Goal: Download file/media

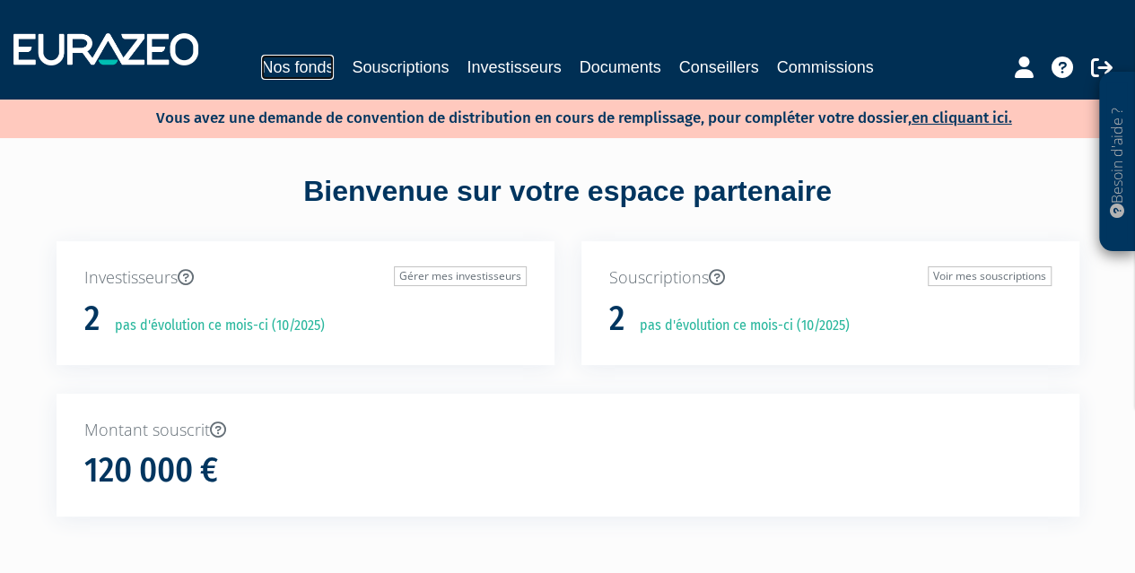
click at [293, 67] on link "Nos fonds" at bounding box center [297, 67] width 73 height 25
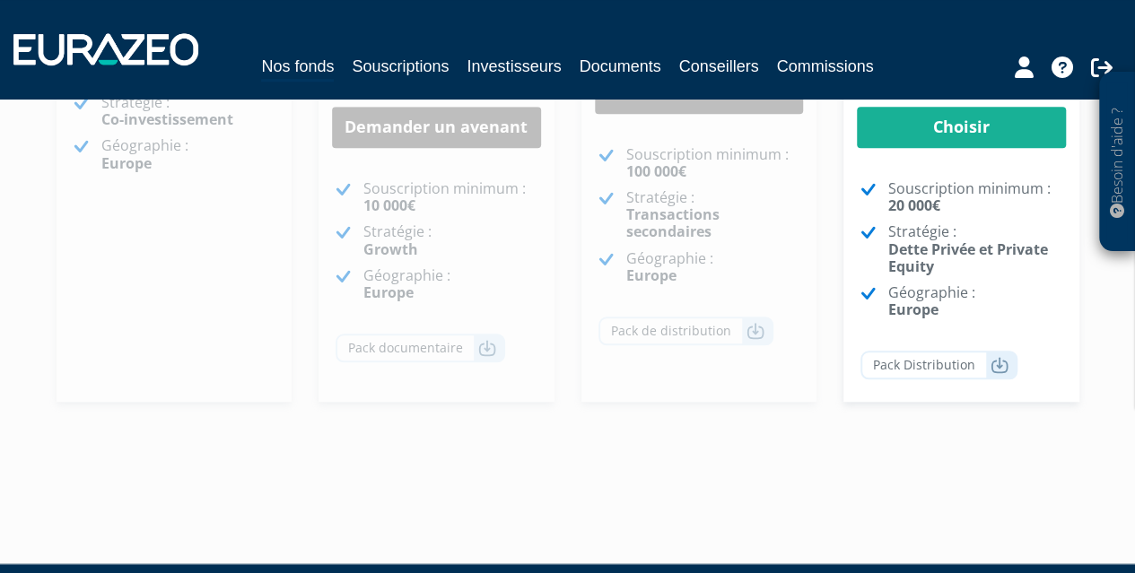
scroll to position [671, 0]
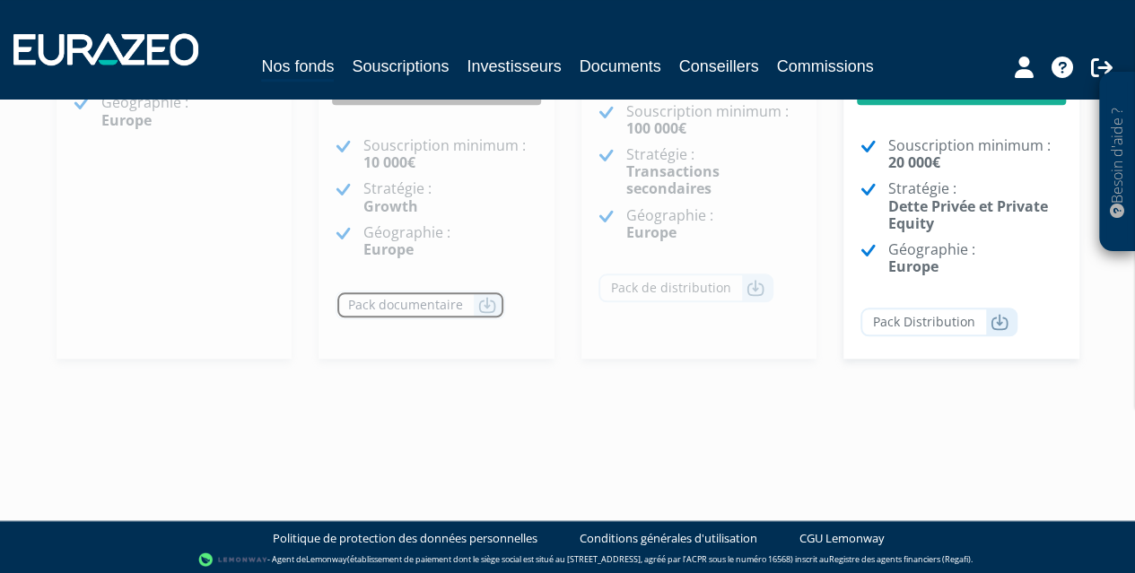
click at [481, 305] on icon at bounding box center [487, 305] width 18 height 18
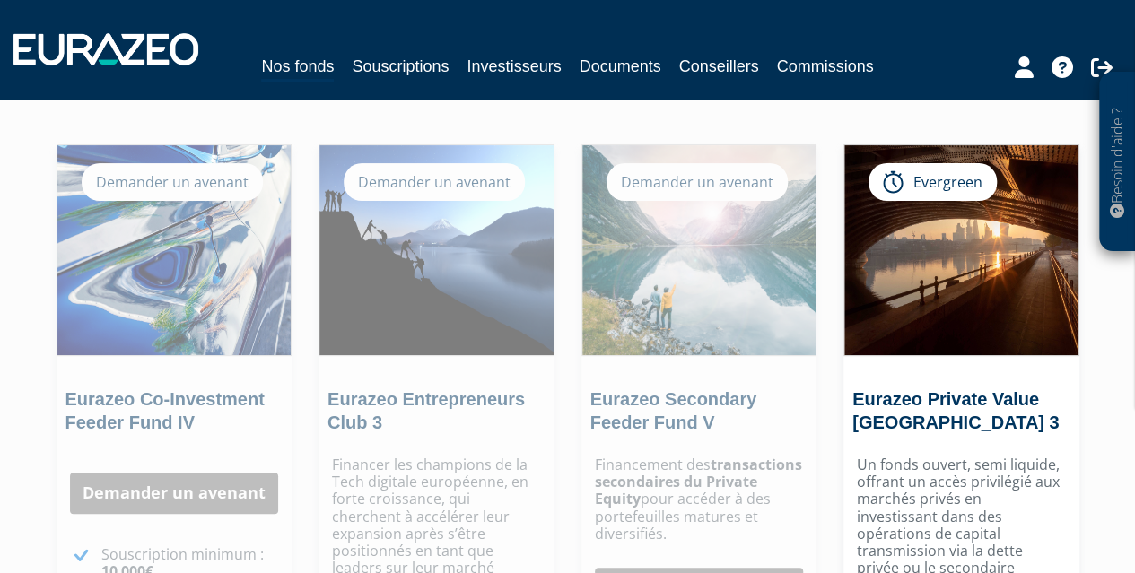
scroll to position [312, 0]
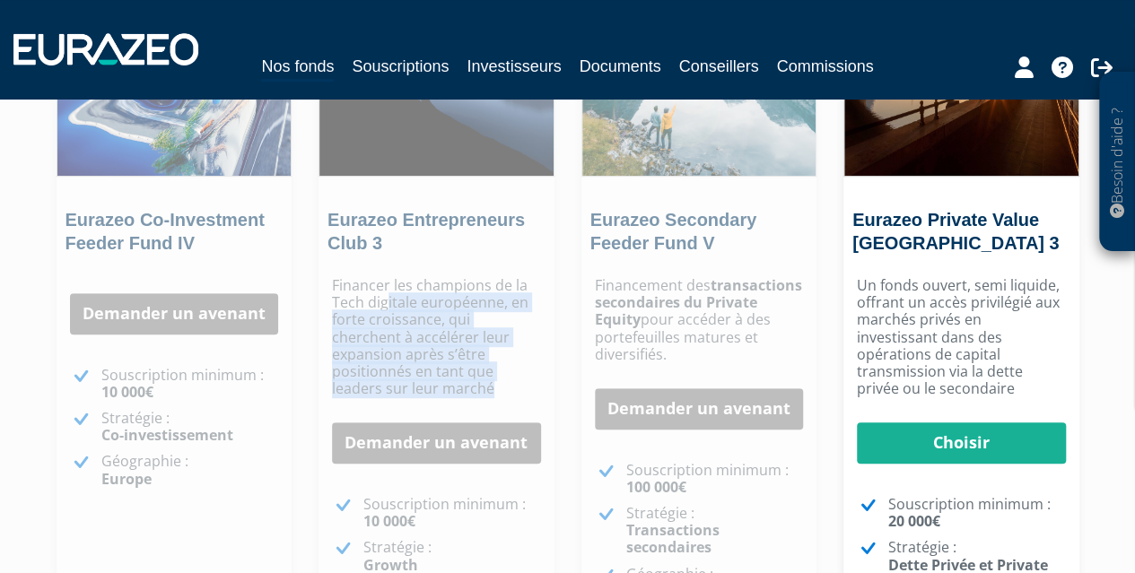
drag, startPoint x: 386, startPoint y: 301, endPoint x: 450, endPoint y: 389, distance: 109.1
click at [450, 389] on p "Financer les champions de la Tech digitale européenne, en forte croissance, qui…" at bounding box center [436, 337] width 209 height 120
click at [447, 364] on p "Financer les champions de la Tech digitale européenne, en forte croissance, qui…" at bounding box center [436, 337] width 209 height 120
